Goal: Check status: Check status

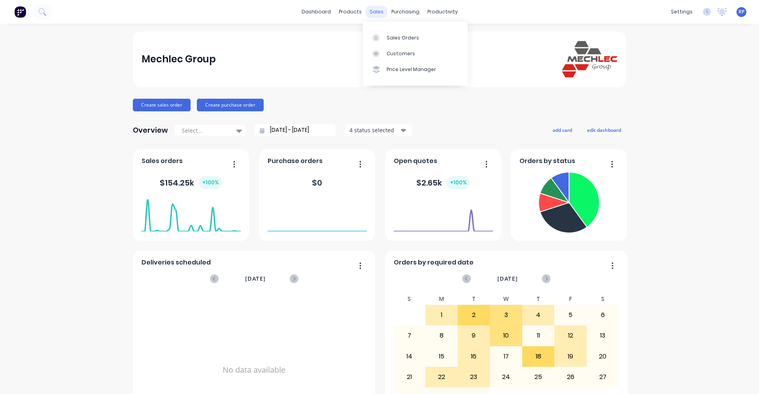
click at [374, 17] on div "sales" at bounding box center [377, 12] width 22 height 12
click at [395, 38] on div "Sales Orders" at bounding box center [403, 37] width 32 height 7
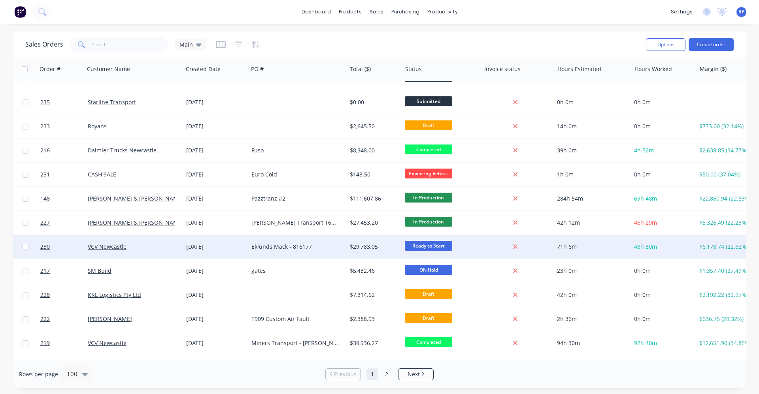
scroll to position [79, 0]
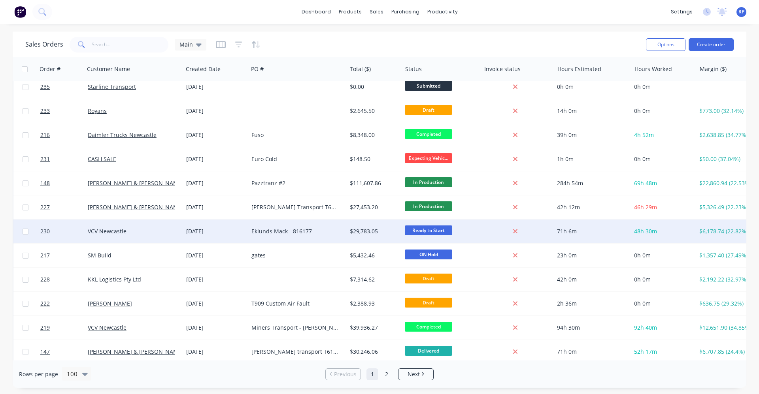
click at [294, 226] on div "Eklunds Mack - 816177" at bounding box center [297, 232] width 98 height 24
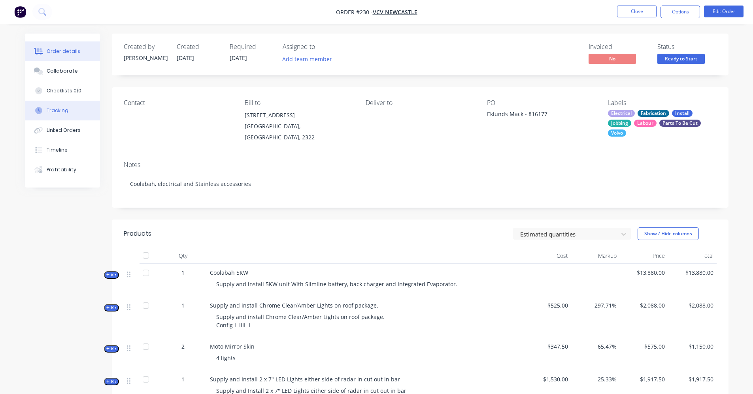
click at [61, 111] on div "Tracking" at bounding box center [58, 110] width 22 height 7
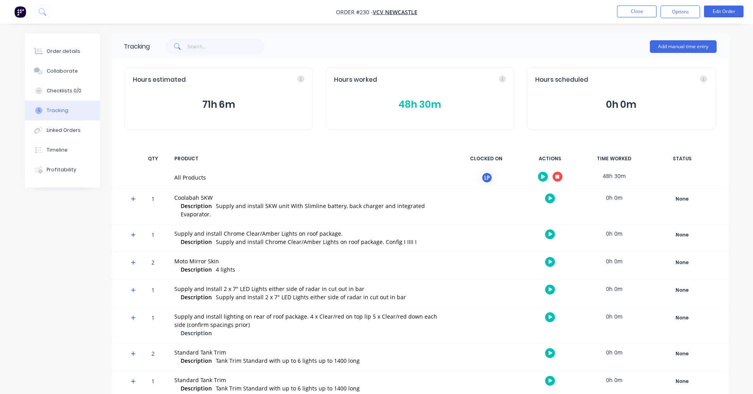
click at [414, 105] on button "48h 30m" at bounding box center [420, 104] width 172 height 15
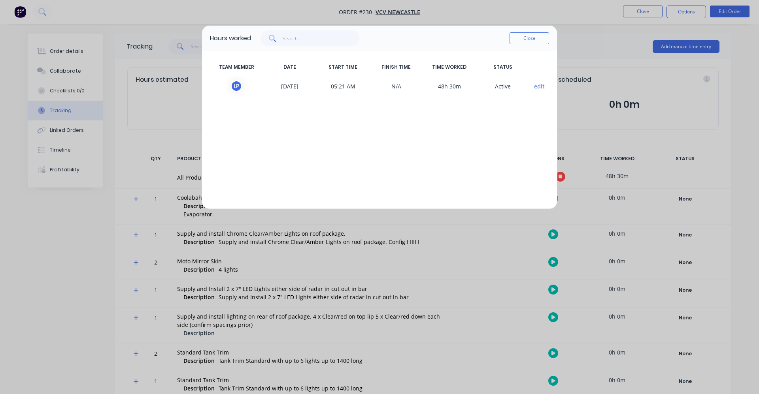
click at [529, 40] on button "Close" at bounding box center [529, 38] width 40 height 12
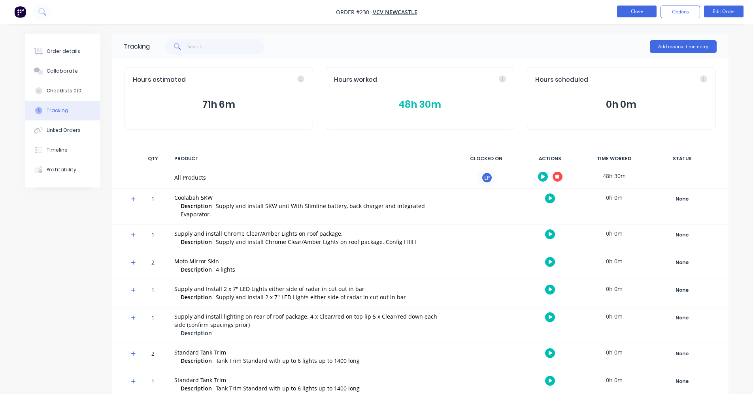
click at [635, 13] on button "Close" at bounding box center [637, 12] width 40 height 12
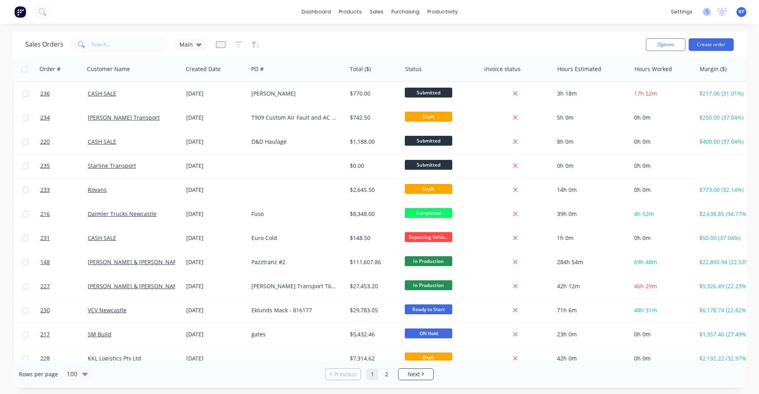
click at [704, 13] on icon at bounding box center [707, 12] width 8 height 8
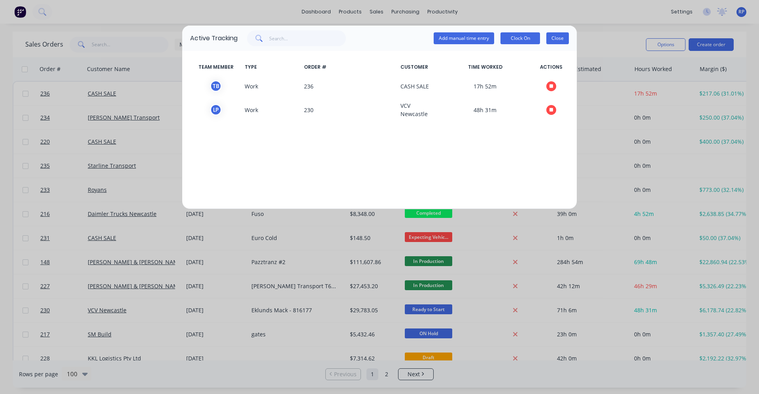
click at [547, 40] on button "Close" at bounding box center [557, 38] width 23 height 12
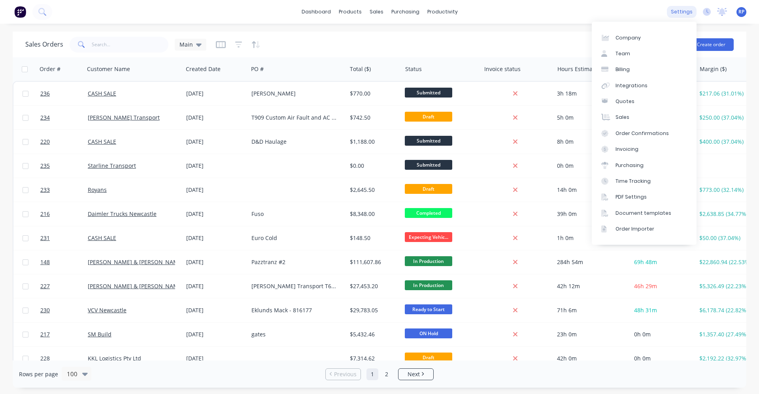
click at [681, 11] on div "settings" at bounding box center [682, 12] width 30 height 12
click at [631, 183] on div "Time Tracking" at bounding box center [632, 181] width 35 height 7
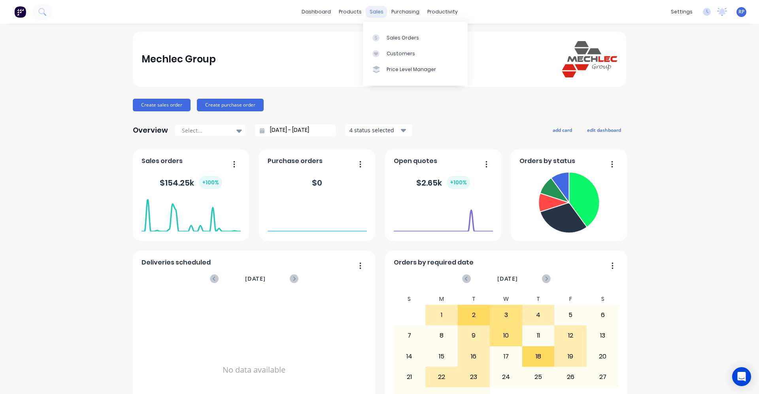
click at [370, 16] on div "sales" at bounding box center [377, 12] width 22 height 12
click at [393, 38] on div "Sales Orders" at bounding box center [403, 37] width 32 height 7
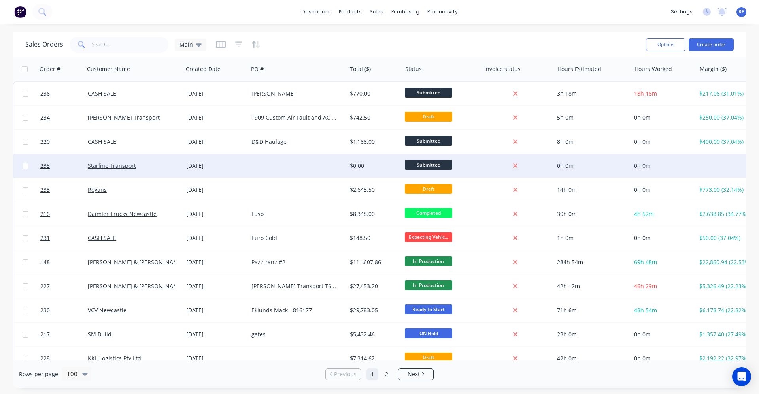
click at [268, 172] on div at bounding box center [297, 166] width 98 height 24
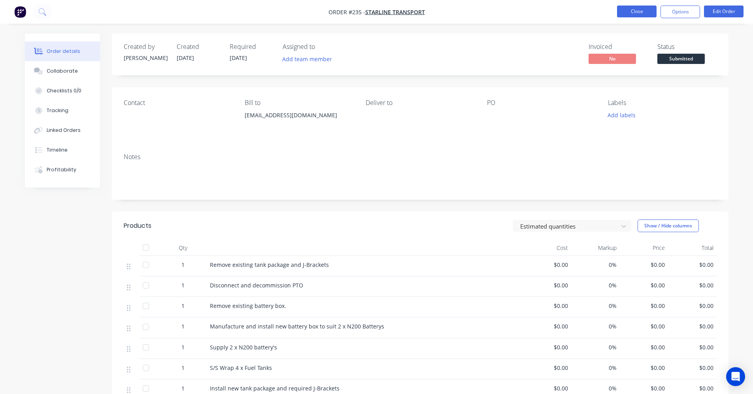
click at [628, 10] on button "Close" at bounding box center [637, 12] width 40 height 12
